Goal: Task Accomplishment & Management: Manage account settings

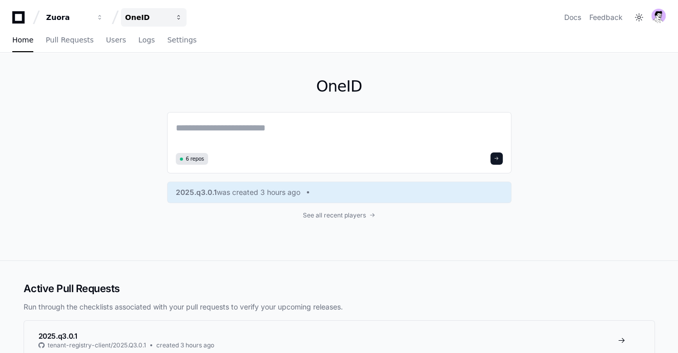
click at [90, 13] on div "OneID" at bounding box center [68, 17] width 44 height 10
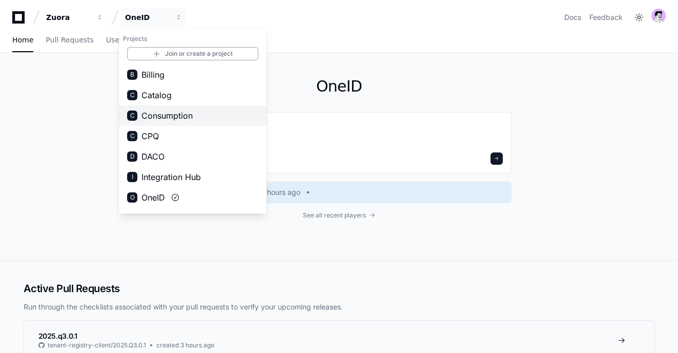
click at [177, 122] on button "C Consumption" at bounding box center [192, 115] width 147 height 20
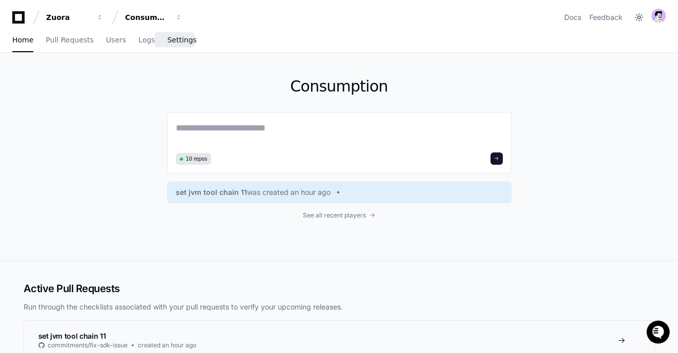
click at [169, 39] on span "Settings" at bounding box center [181, 40] width 29 height 6
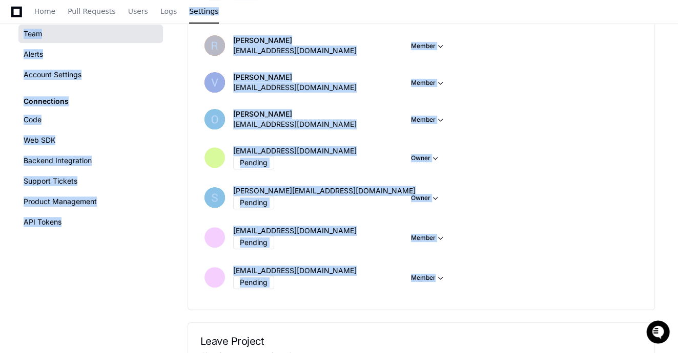
scroll to position [319, 0]
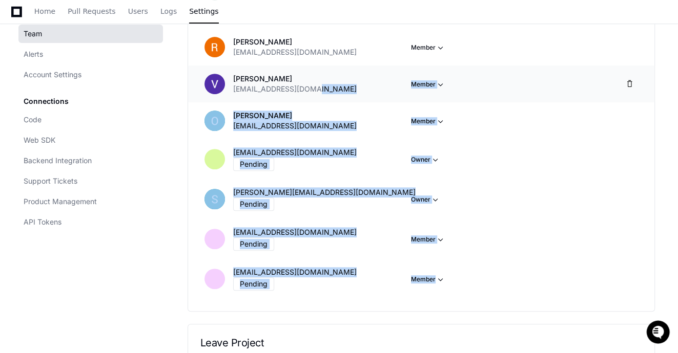
drag, startPoint x: 474, startPoint y: 277, endPoint x: 348, endPoint y: 95, distance: 221.9
click at [348, 95] on ul "PlayerZero Support [EMAIL_ADDRESS] Owner [EMAIL_ADDRESS][DOMAIN_NAME] Owner [PE…" at bounding box center [420, 71] width 441 height 455
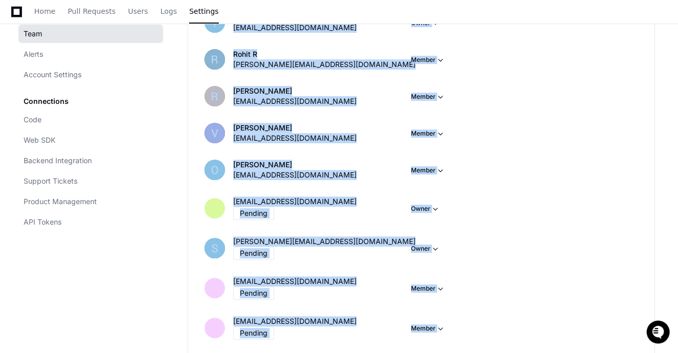
scroll to position [444, 0]
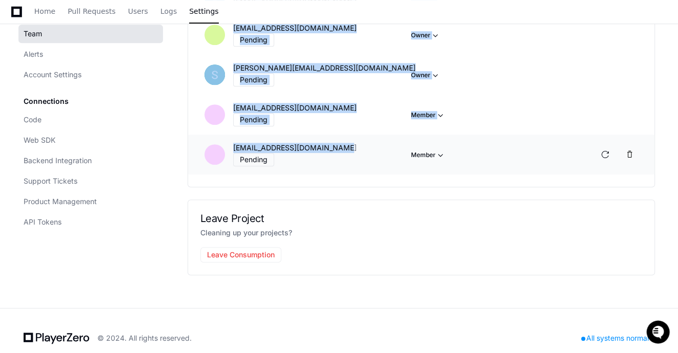
drag, startPoint x: 234, startPoint y: 60, endPoint x: 340, endPoint y: 147, distance: 137.6
copy ul "PlayerZero Support [EMAIL_ADDRESS] Owner [EMAIL_ADDRESS][DOMAIN_NAME] Owner [PE…"
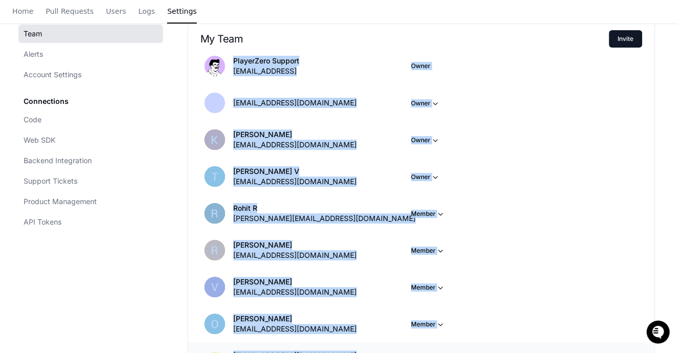
scroll to position [0, 0]
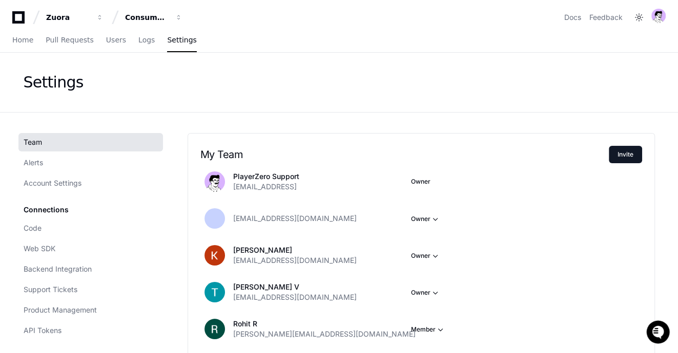
click at [361, 107] on div "Settings" at bounding box center [339, 82] width 656 height 59
click at [633, 158] on button "Invite" at bounding box center [624, 154] width 33 height 17
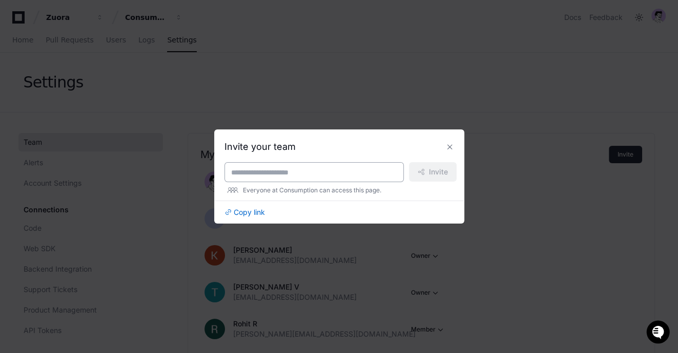
click at [344, 178] on div at bounding box center [313, 172] width 179 height 20
paste input "**********"
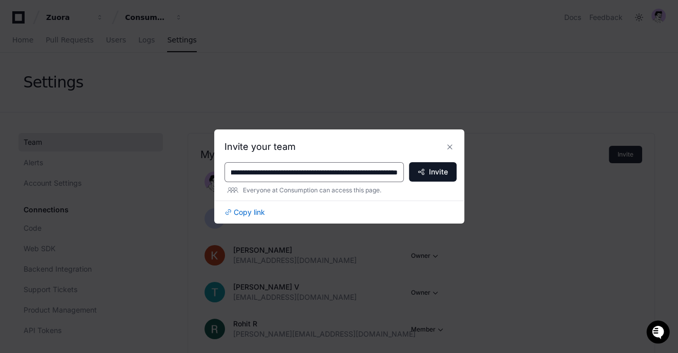
type input "**********"
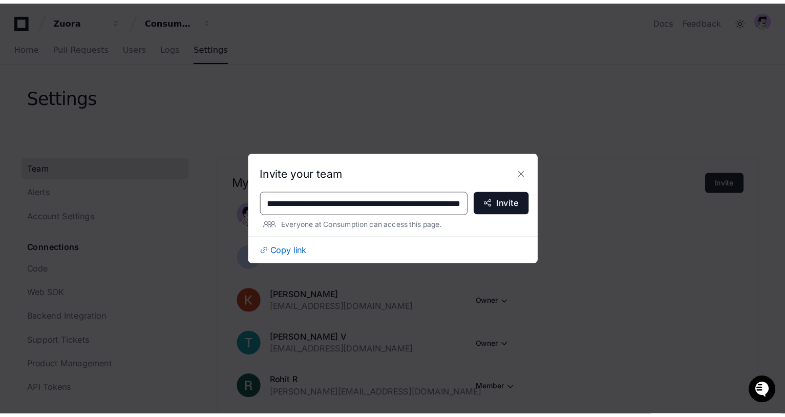
scroll to position [0, 0]
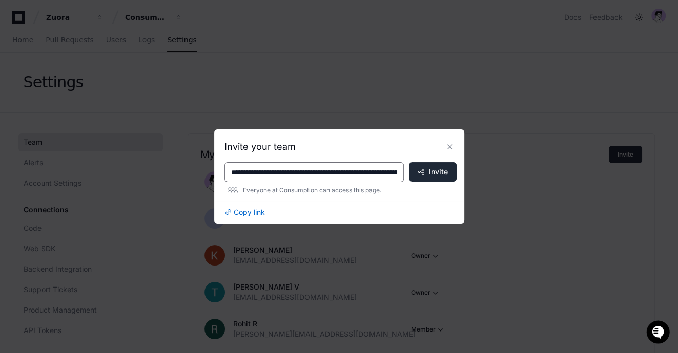
click at [435, 171] on span "Invite" at bounding box center [438, 172] width 19 height 10
